Goal: Obtain resource: Obtain resource

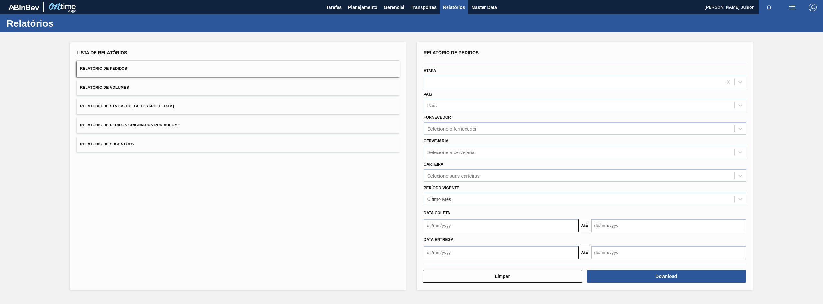
click at [183, 120] on button "Relatório de Pedidos Originados por Volume" at bounding box center [238, 125] width 323 height 16
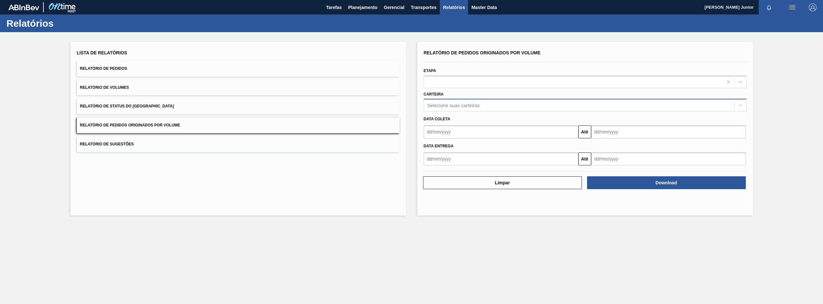
click at [458, 106] on div "Selecione suas carteiras" at bounding box center [453, 104] width 52 height 5
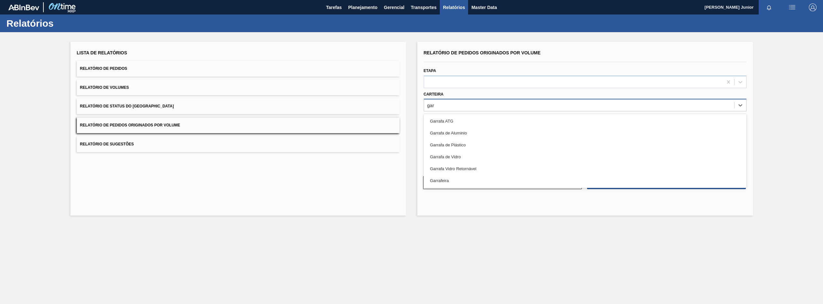
type input "[PERSON_NAME]"
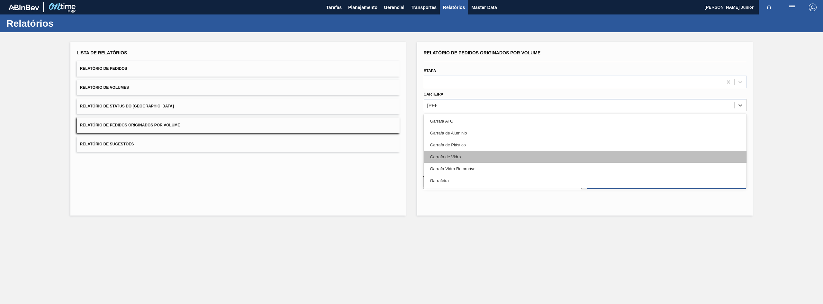
click at [464, 156] on div "Garrafa de Vidro" at bounding box center [584, 157] width 323 height 12
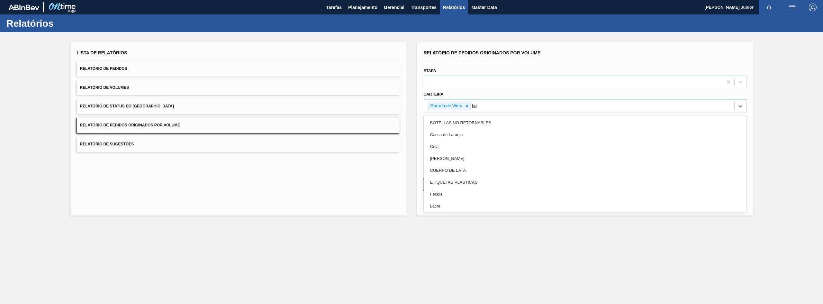
type input "lata"
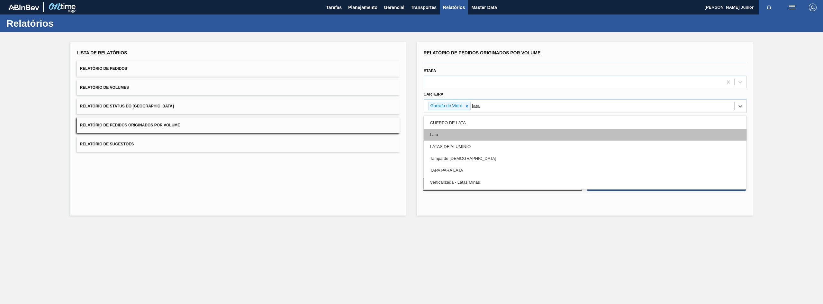
click at [507, 135] on div "Lata" at bounding box center [584, 135] width 323 height 12
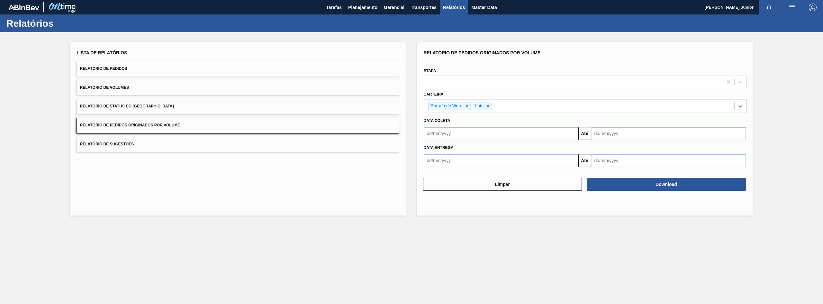
type input "a"
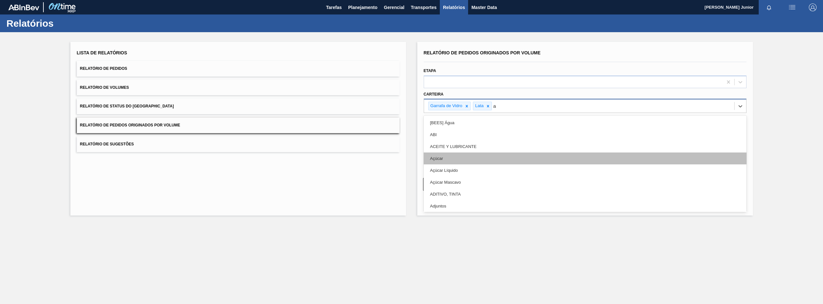
click at [493, 159] on div "Açúcar" at bounding box center [584, 158] width 323 height 12
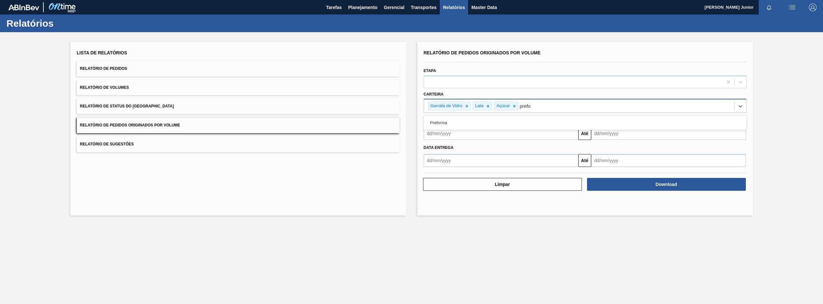
type input "prefor"
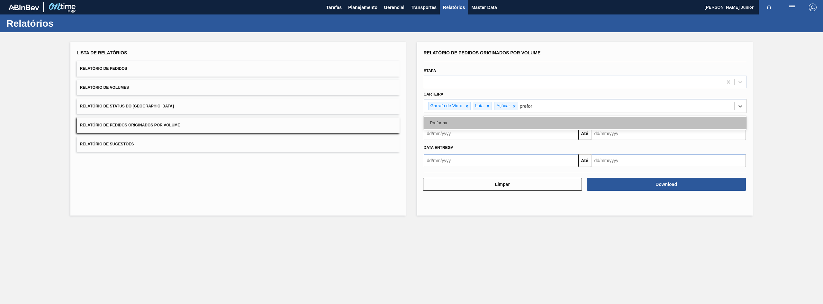
click at [479, 123] on div "Preforma" at bounding box center [584, 123] width 323 height 12
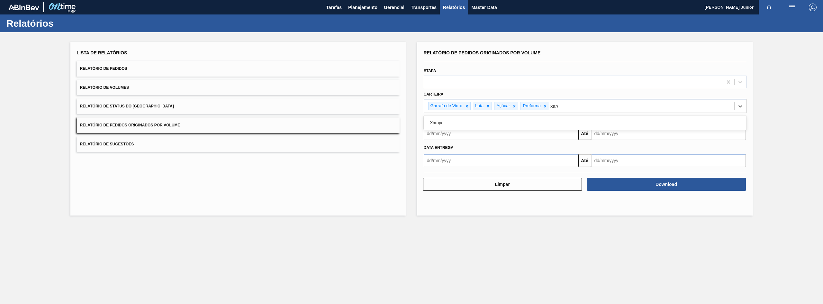
type input "xarop"
click at [540, 119] on div "Xarope" at bounding box center [584, 123] width 323 height 12
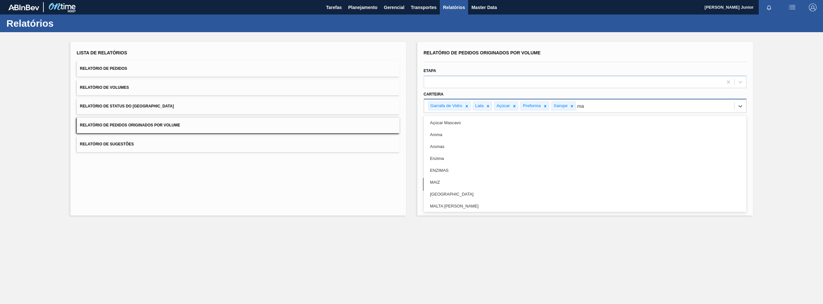
type input "mal"
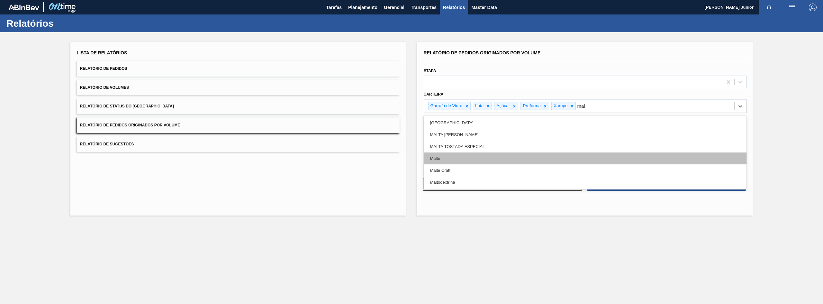
click at [532, 153] on div "Malte" at bounding box center [584, 158] width 323 height 12
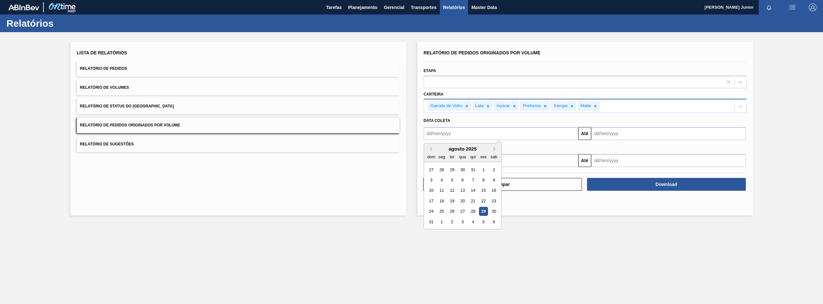
click at [467, 129] on input "text" at bounding box center [500, 133] width 155 height 13
click at [430, 147] on button "Previous Month" at bounding box center [429, 149] width 4 height 4
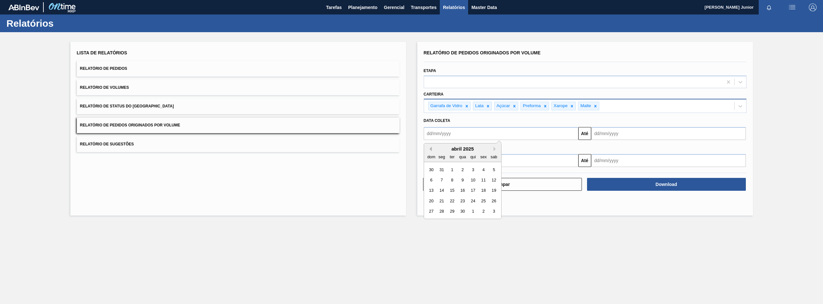
click at [430, 147] on button "Previous Month" at bounding box center [429, 149] width 4 height 4
click at [462, 169] on div "1" at bounding box center [462, 169] width 9 height 9
type input "[DATE]"
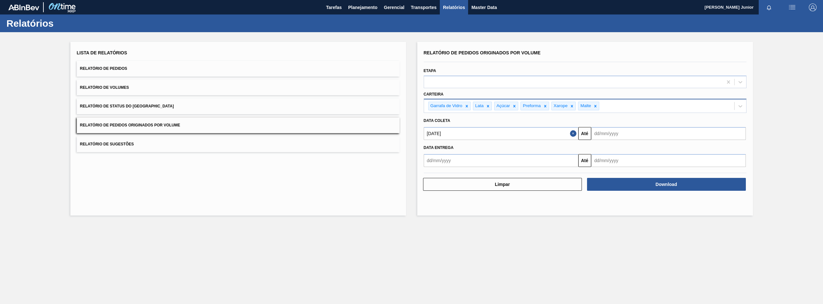
click at [650, 132] on input "text" at bounding box center [668, 133] width 155 height 13
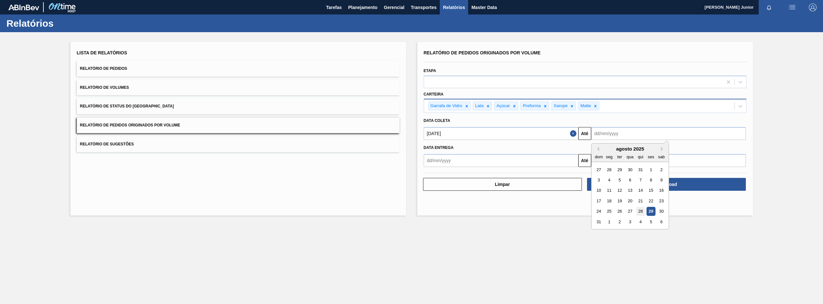
click at [644, 211] on div "28" at bounding box center [640, 211] width 9 height 9
type input "[DATE]"
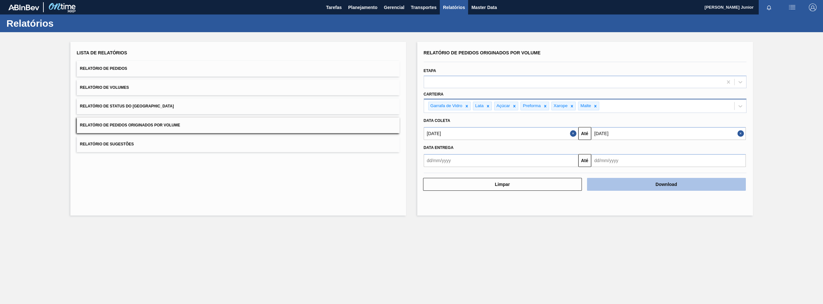
click at [679, 186] on button "Download" at bounding box center [666, 184] width 159 height 13
